Goal: Information Seeking & Learning: Understand process/instructions

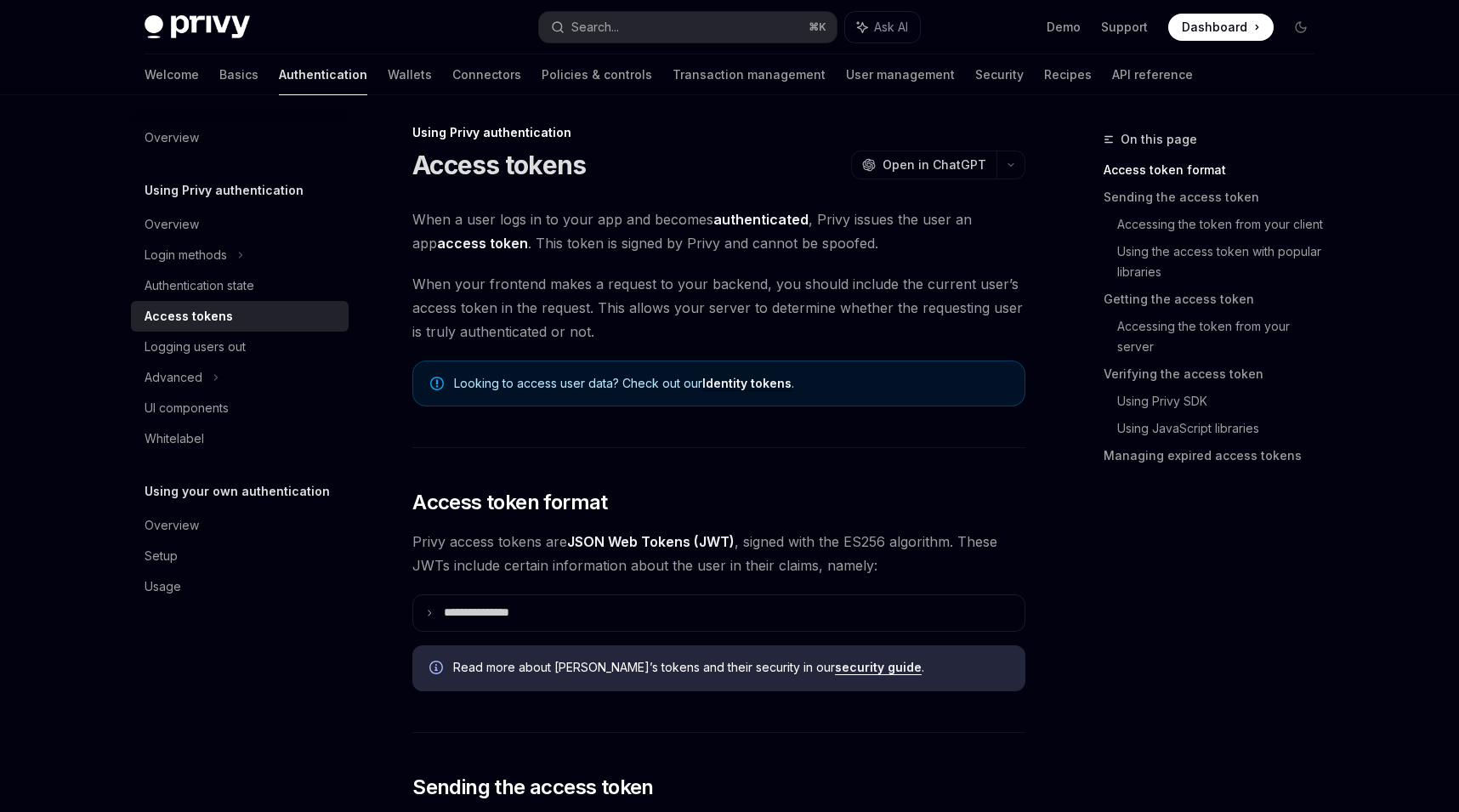
scroll to position [9, 0]
click at [1140, 236] on link "Accessing the token from your client" at bounding box center [1222, 224] width 211 height 27
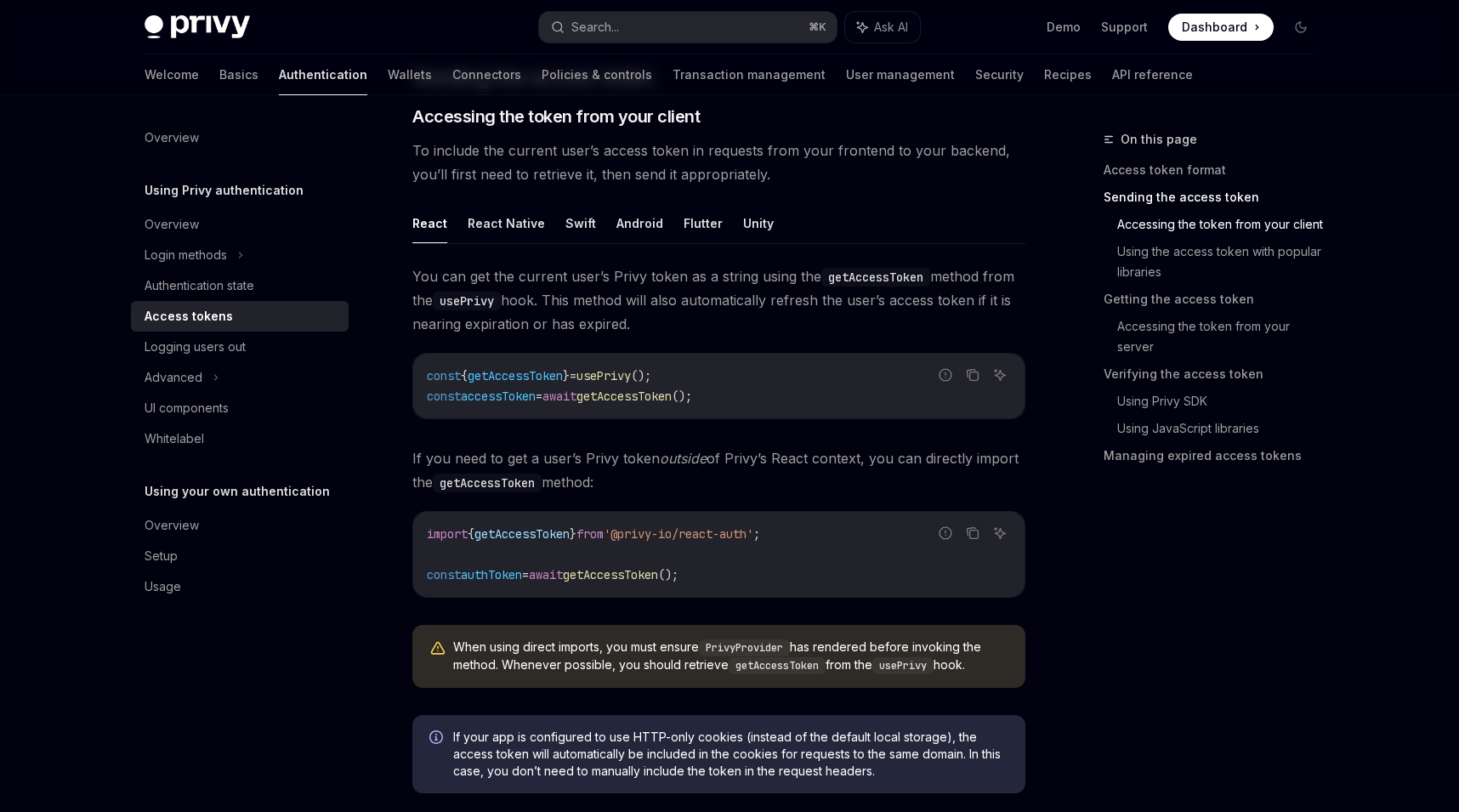
scroll to position [723, 0]
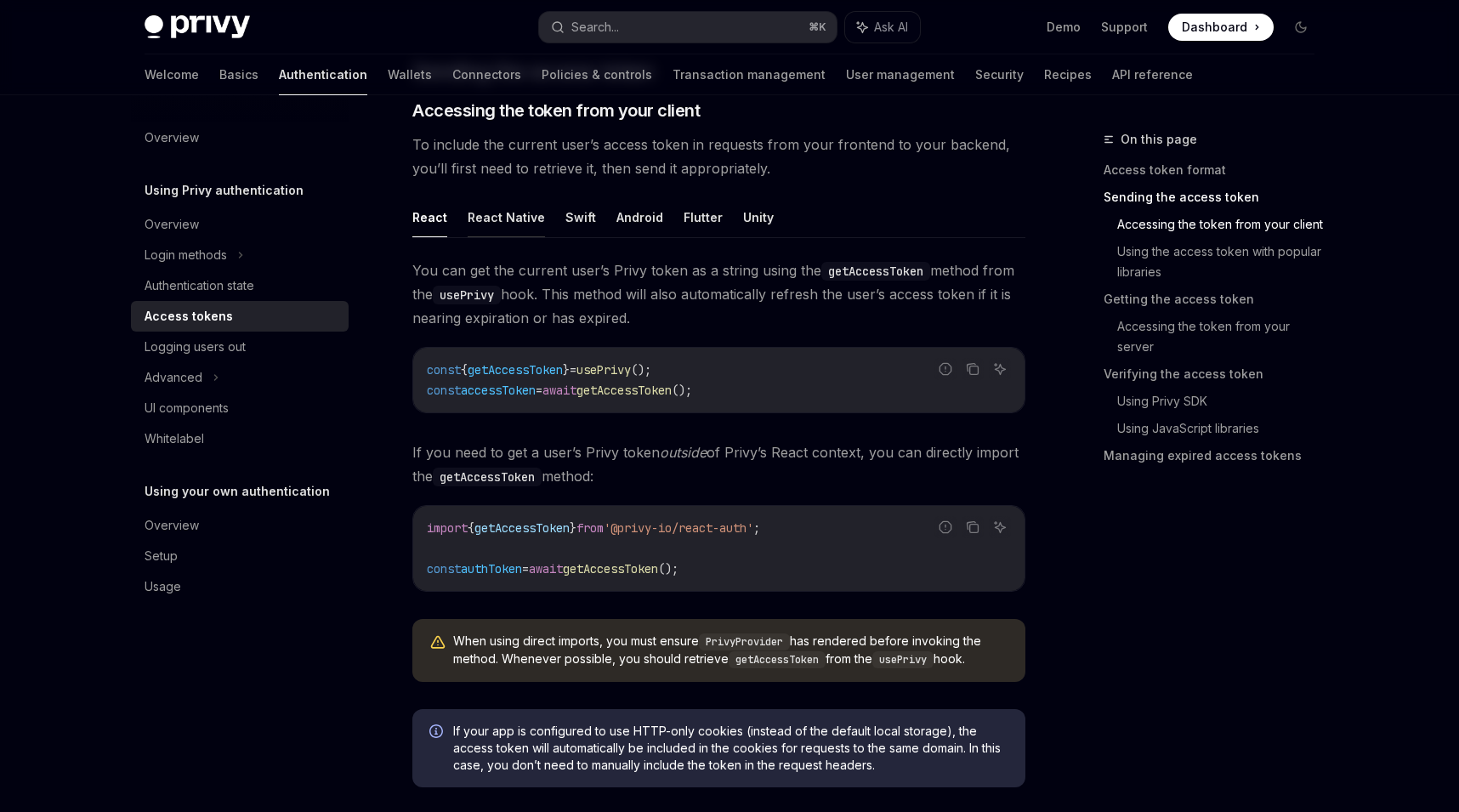
click at [508, 213] on button "React Native" at bounding box center [506, 216] width 77 height 40
type textarea "*"
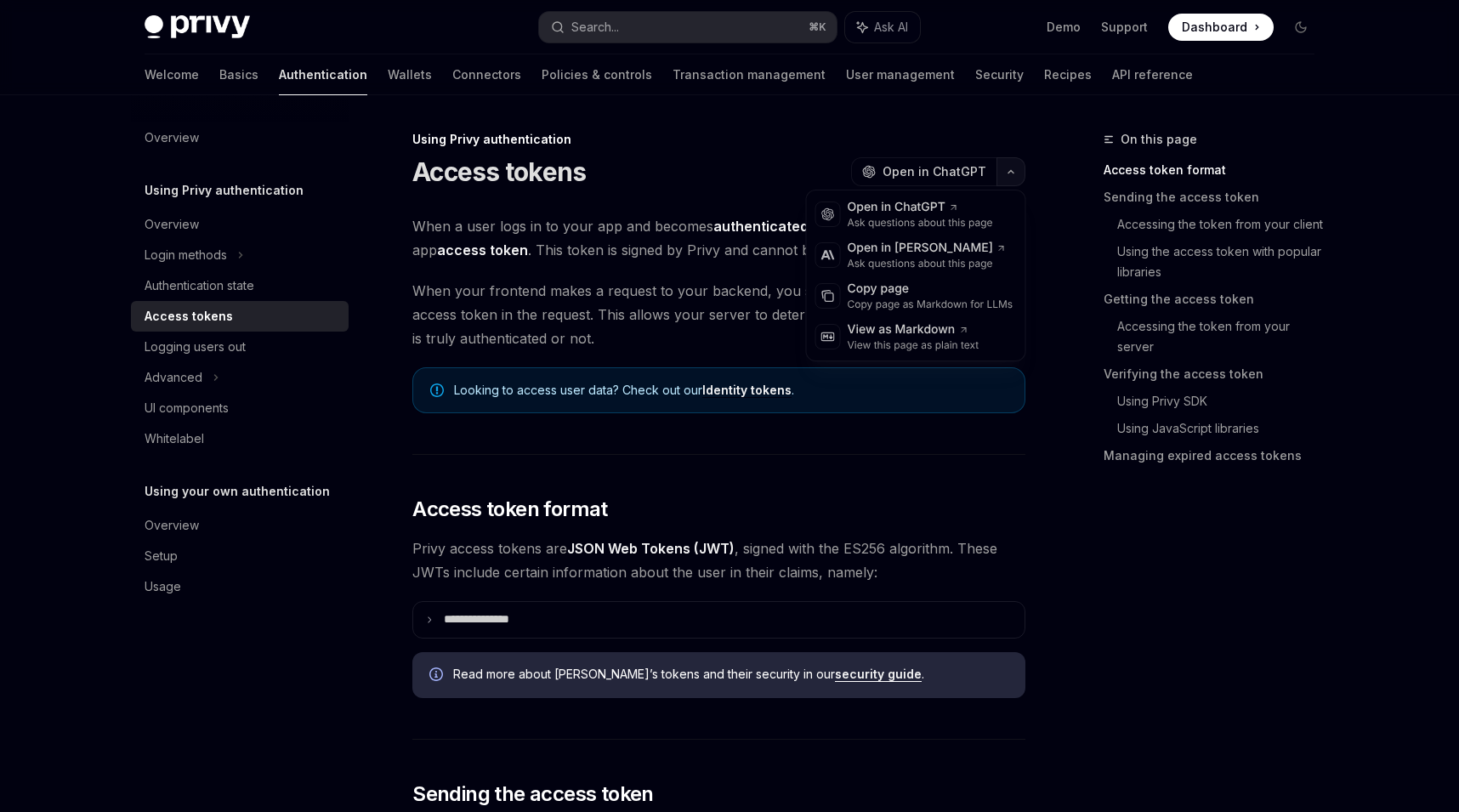
click at [1009, 159] on button "button" at bounding box center [1011, 172] width 29 height 29
click at [960, 287] on div "Copy page" at bounding box center [930, 288] width 166 height 17
